Goal: Task Accomplishment & Management: Use online tool/utility

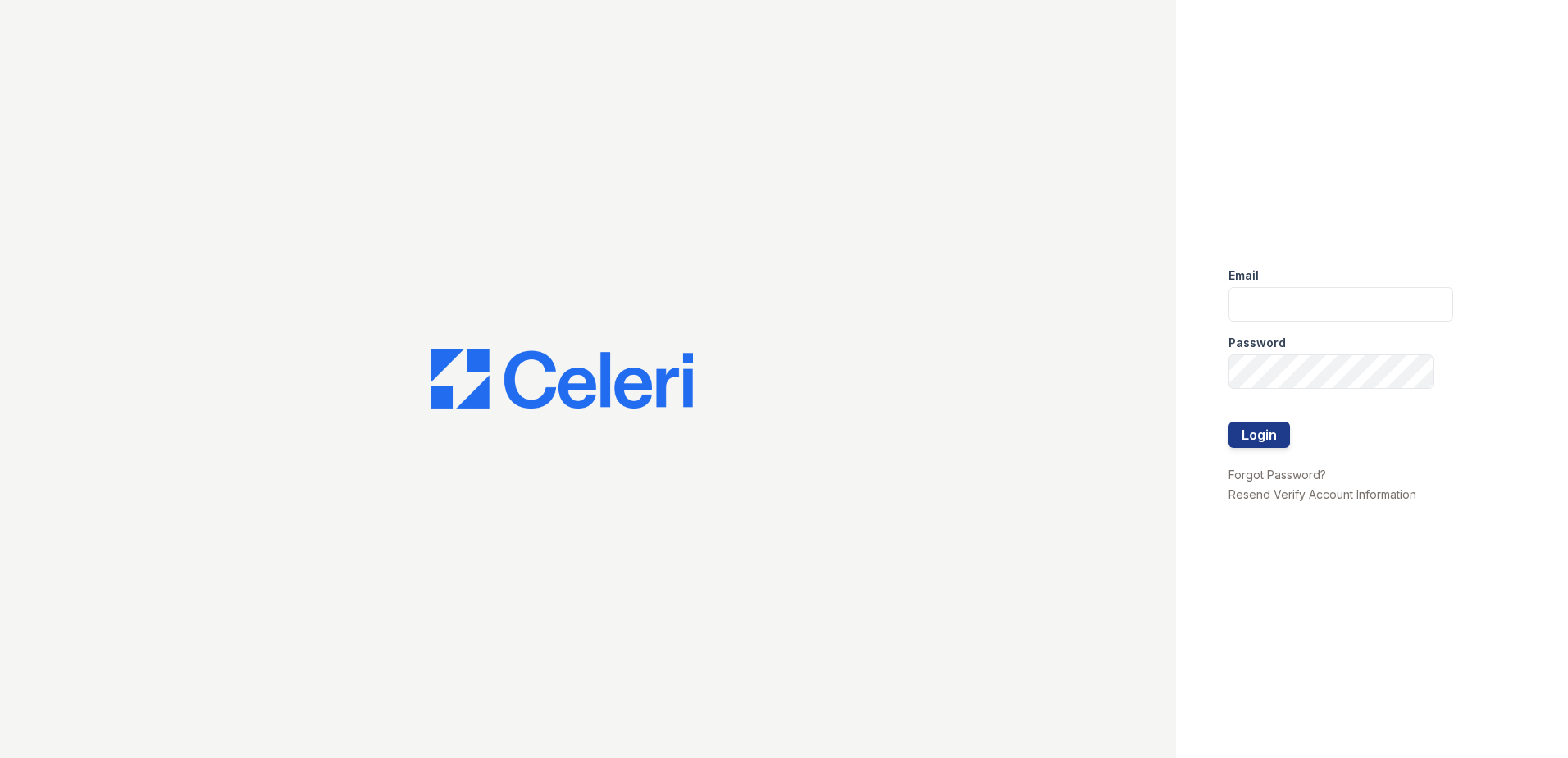
type input "[EMAIL_ADDRESS][DOMAIN_NAME]"
click at [1226, 423] on div "Email [EMAIL_ADDRESS][DOMAIN_NAME] Password Login Forgot Password? Resend Verif…" at bounding box center [1372, 379] width 392 height 758
click at [1258, 431] on button "Login" at bounding box center [1259, 434] width 61 height 26
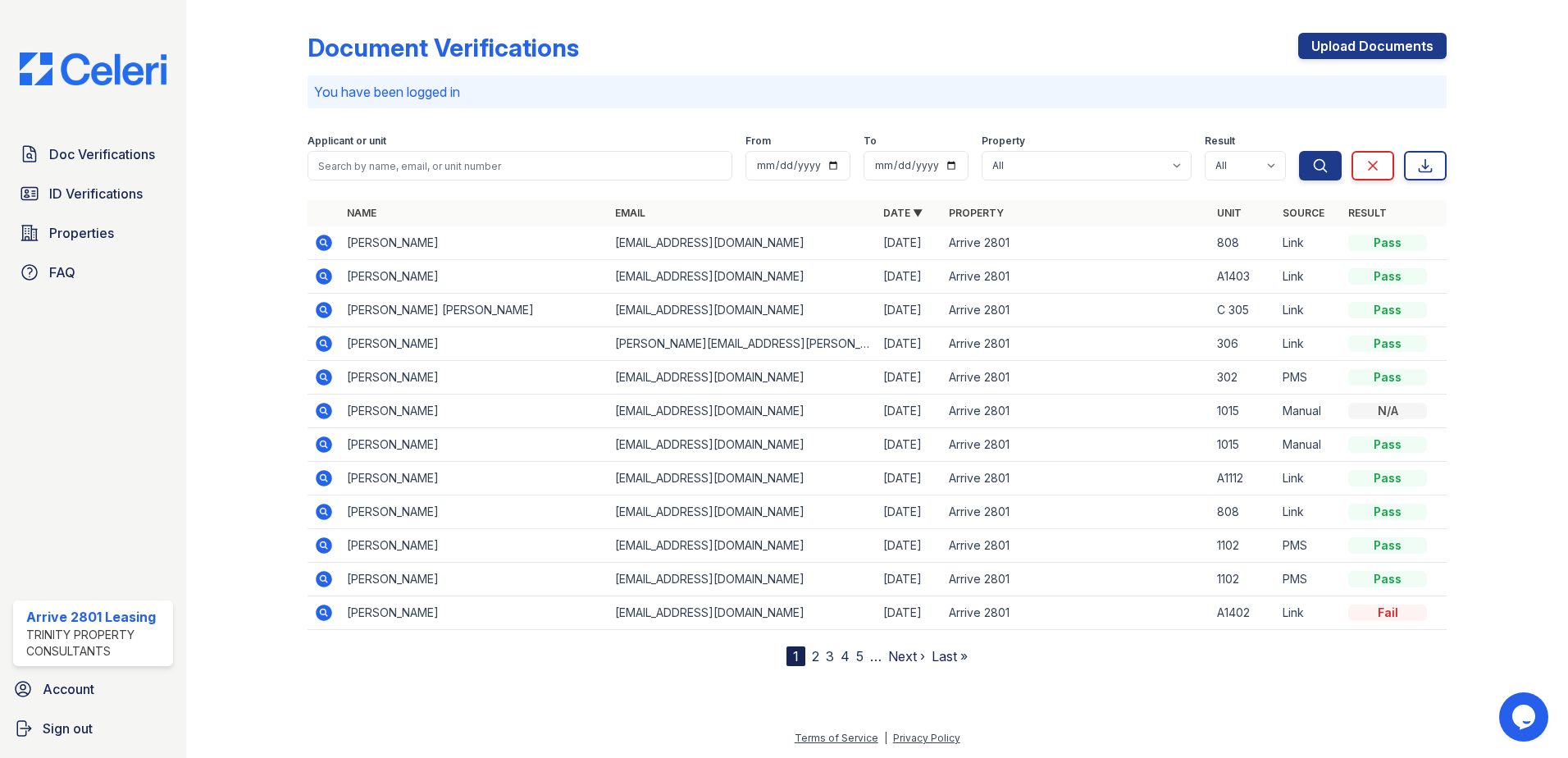
click at [112, 175] on div "Doc Verifications ID Verifications Properties FAQ" at bounding box center [93, 213] width 173 height 151
click at [106, 189] on span "ID Verifications" at bounding box center [96, 193] width 94 height 20
